Goal: Navigation & Orientation: Find specific page/section

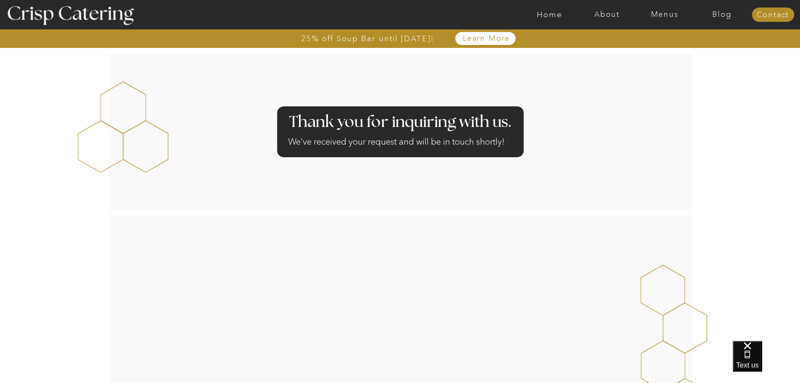
click at [763, 23] on div at bounding box center [433, 14] width 1332 height 29
click at [764, 18] on nav "Contact" at bounding box center [773, 15] width 42 height 8
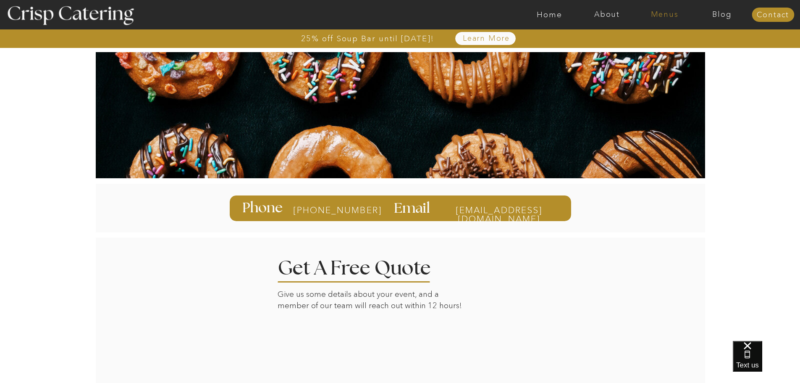
click at [670, 15] on nav "Menus" at bounding box center [665, 14] width 58 height 8
click at [662, 48] on nav "Winter (Sep-Feb)" at bounding box center [664, 49] width 69 height 8
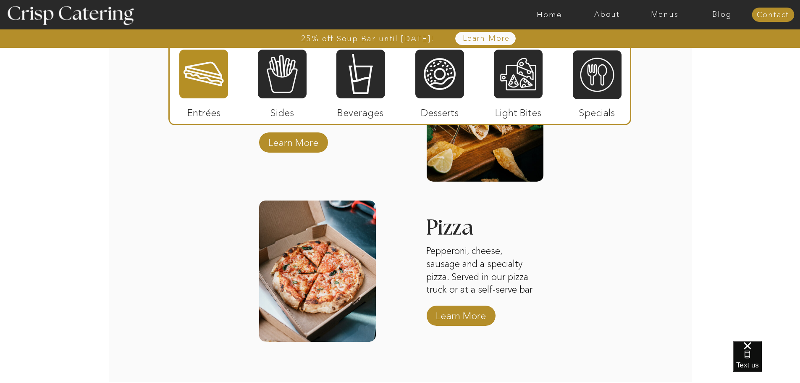
scroll to position [1098, 0]
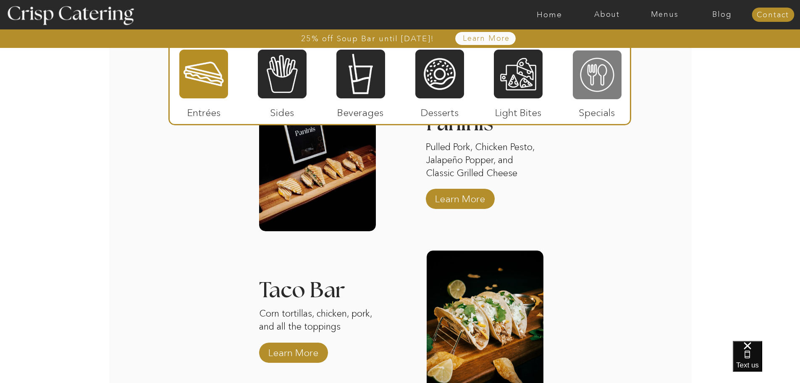
click at [600, 83] on div at bounding box center [597, 75] width 49 height 50
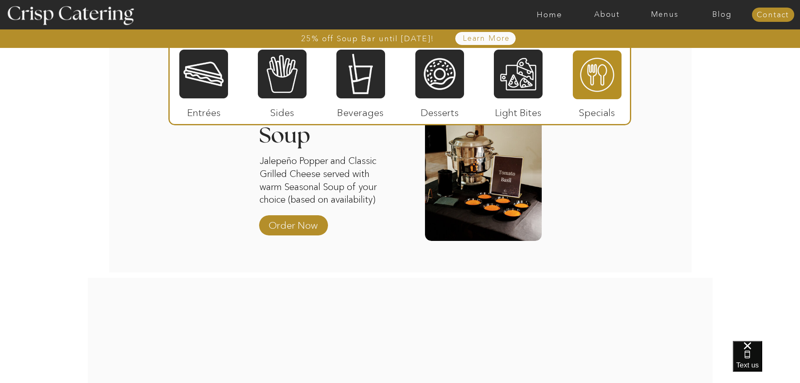
drag, startPoint x: 520, startPoint y: 6, endPoint x: 546, endPoint y: 6, distance: 25.6
click at [522, 7] on div at bounding box center [433, 14] width 1332 height 29
click at [548, 8] on div at bounding box center [433, 14] width 1332 height 29
click at [548, 13] on nav "Home" at bounding box center [550, 14] width 58 height 8
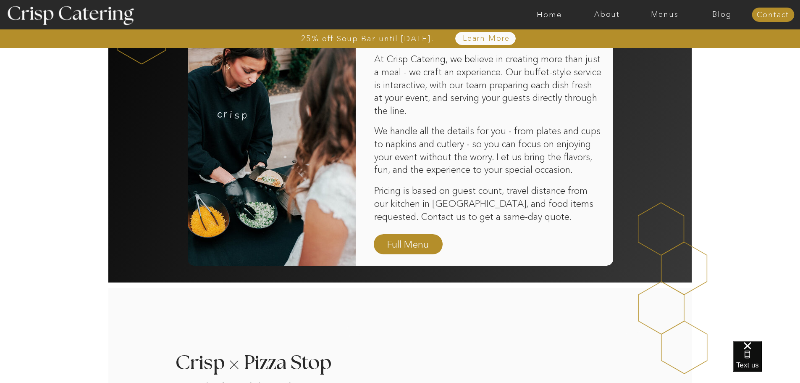
scroll to position [462, 0]
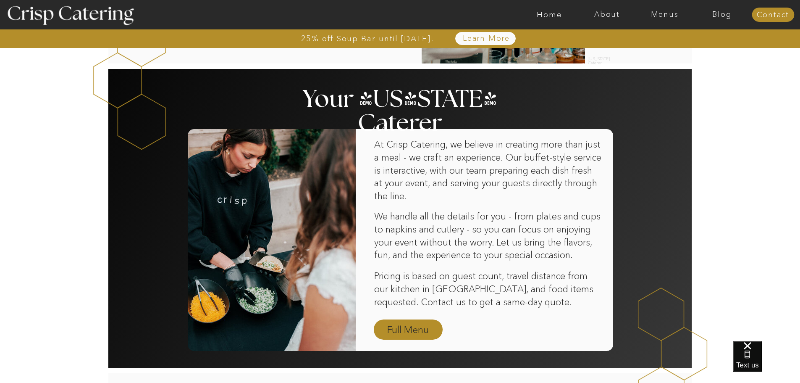
click at [410, 327] on nav "Full Menu" at bounding box center [408, 330] width 49 height 15
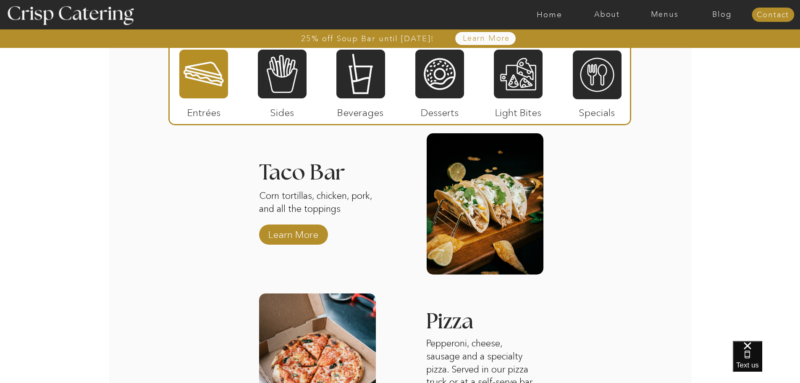
scroll to position [1050, 0]
